Goal: Use online tool/utility: Utilize a website feature to perform a specific function

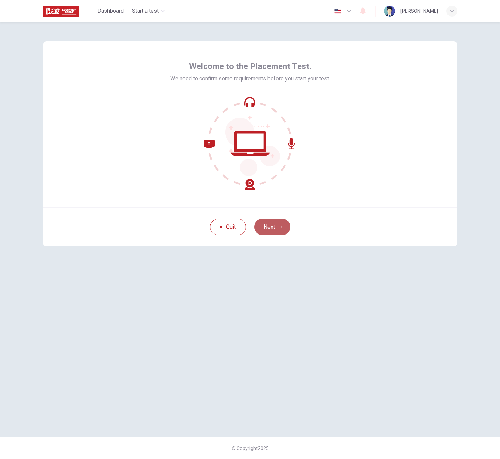
click at [273, 229] on button "Next" at bounding box center [272, 227] width 36 height 17
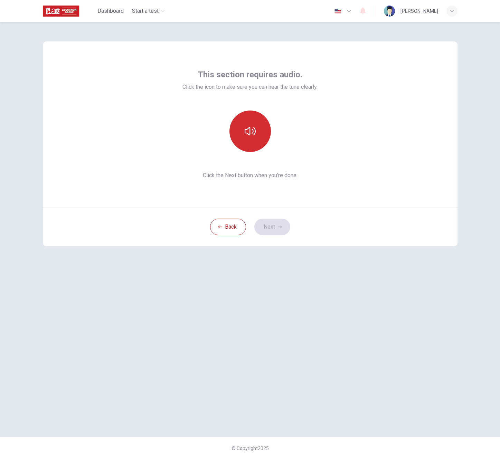
click at [247, 128] on icon "button" at bounding box center [250, 131] width 11 height 11
click at [253, 130] on icon "button" at bounding box center [250, 131] width 11 height 11
click at [252, 130] on icon "button" at bounding box center [250, 131] width 11 height 11
click at [246, 131] on icon "button" at bounding box center [250, 131] width 11 height 11
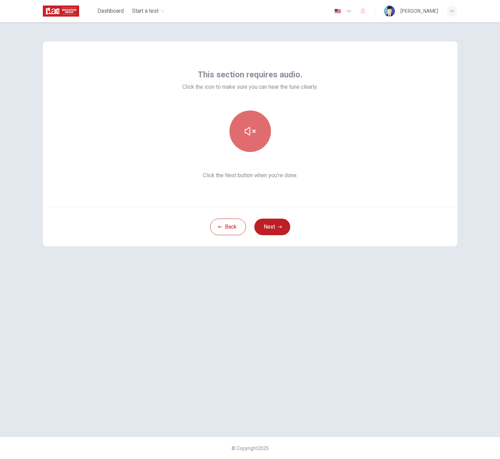
click at [251, 132] on icon "button" at bounding box center [250, 131] width 11 height 11
click at [274, 231] on button "Next" at bounding box center [272, 227] width 36 height 17
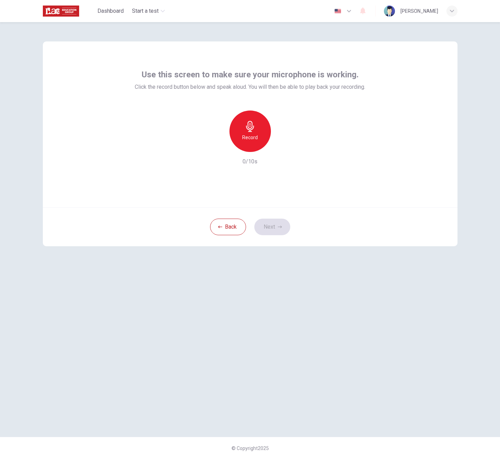
click at [250, 132] on div "Record" at bounding box center [250, 131] width 41 height 41
click at [280, 143] on div "button" at bounding box center [282, 146] width 11 height 11
click at [279, 148] on icon "button" at bounding box center [282, 146] width 7 height 7
click at [281, 147] on icon "button" at bounding box center [282, 146] width 5 height 5
click at [253, 143] on div "Record" at bounding box center [250, 131] width 41 height 41
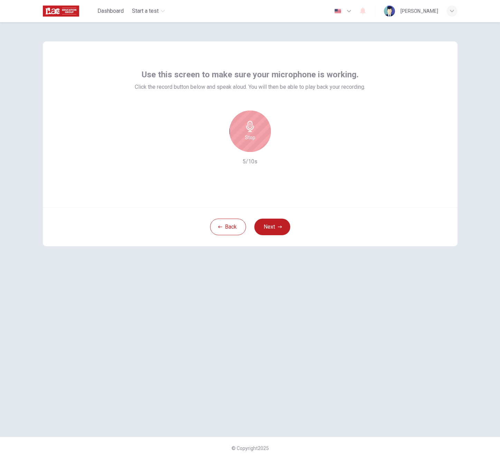
click at [247, 139] on h6 "Stop" at bounding box center [250, 137] width 10 height 8
click at [282, 146] on icon "button" at bounding box center [282, 147] width 3 height 4
click at [283, 148] on icon "button" at bounding box center [282, 146] width 7 height 7
click at [217, 148] on icon "button" at bounding box center [218, 146] width 6 height 6
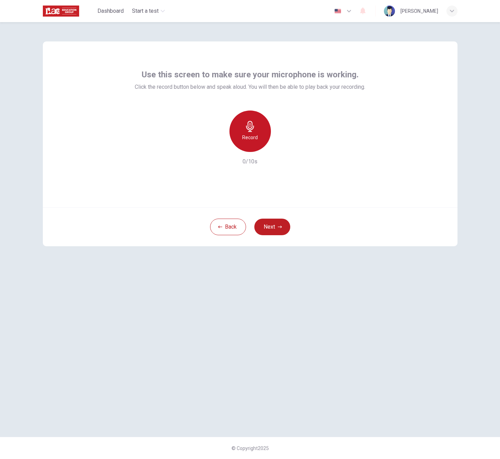
click at [250, 136] on h6 "Record" at bounding box center [250, 137] width 16 height 8
click at [257, 138] on div "Stop" at bounding box center [250, 131] width 41 height 41
click at [283, 147] on icon "button" at bounding box center [282, 147] width 3 height 4
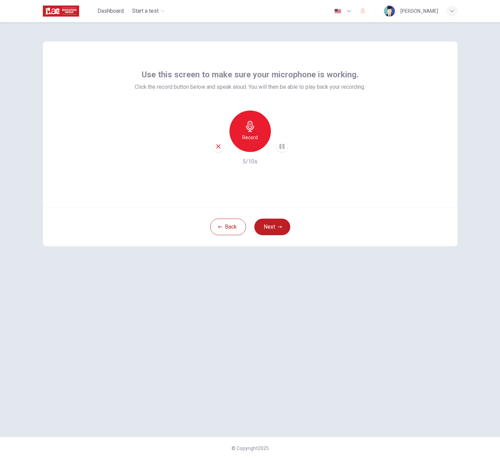
click at [279, 148] on icon "button" at bounding box center [282, 146] width 7 height 7
click at [281, 145] on icon "button" at bounding box center [282, 146] width 7 height 7
click at [241, 130] on div "Record" at bounding box center [250, 131] width 41 height 41
click at [250, 137] on h6 "Stop" at bounding box center [250, 137] width 10 height 8
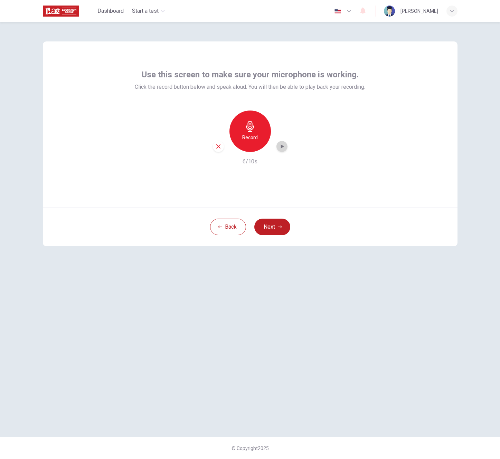
click at [283, 146] on icon "button" at bounding box center [282, 146] width 7 height 7
click at [215, 147] on icon "button" at bounding box center [218, 146] width 6 height 6
